Goal: Find specific page/section: Find specific page/section

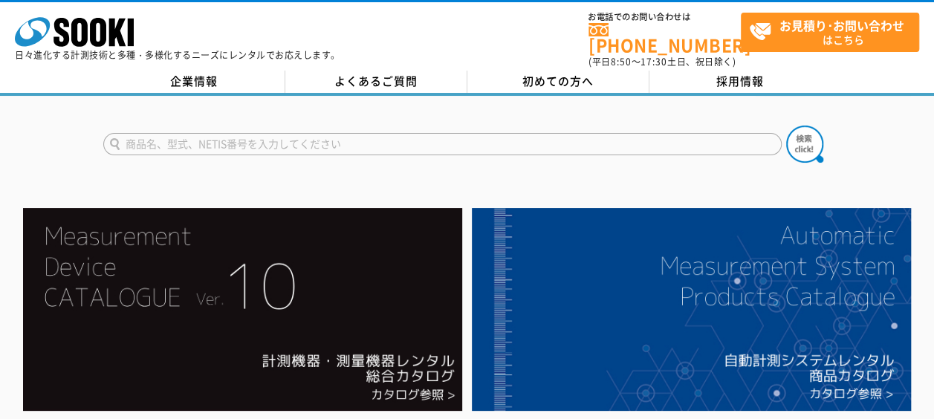
click at [476, 135] on input "text" at bounding box center [442, 144] width 679 height 22
type input "電動レンチ"
click at [786, 126] on button at bounding box center [804, 144] width 37 height 37
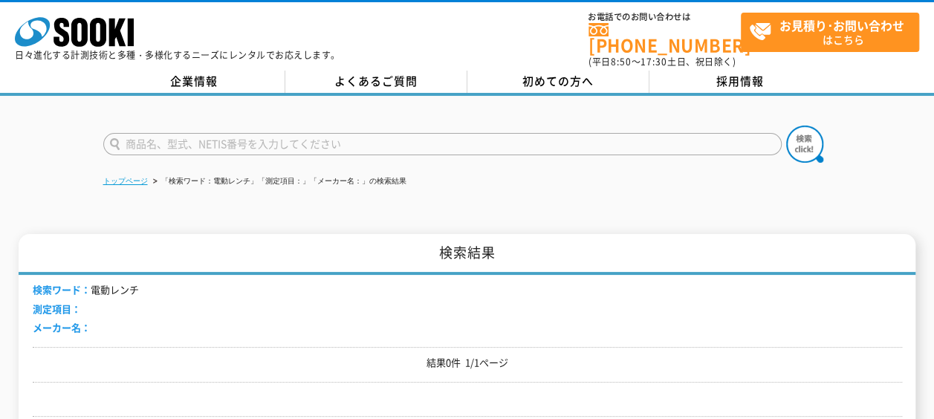
click at [134, 177] on link "トップページ" at bounding box center [125, 181] width 45 height 8
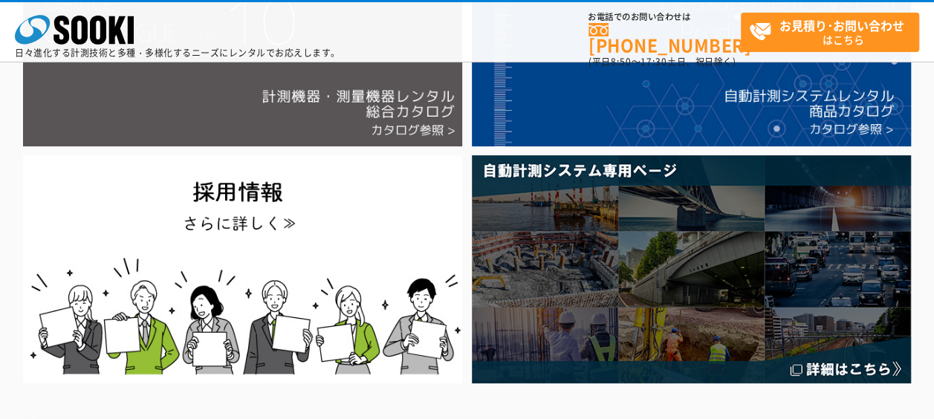
scroll to position [149, 0]
